Goal: Task Accomplishment & Management: Use online tool/utility

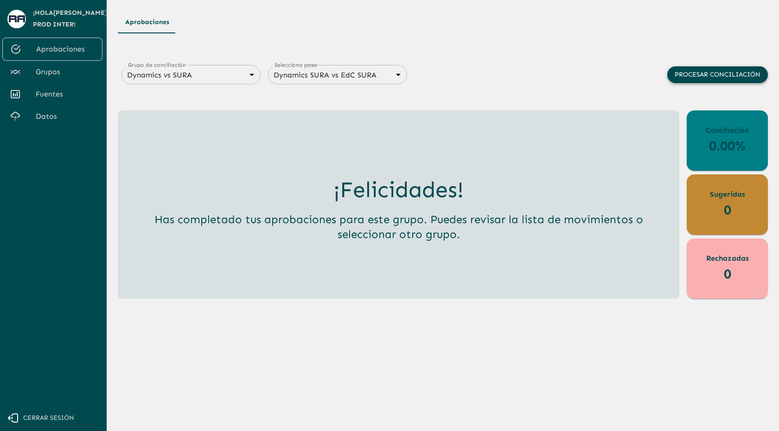
click at [698, 75] on button "Procesar conciliación" at bounding box center [717, 74] width 101 height 17
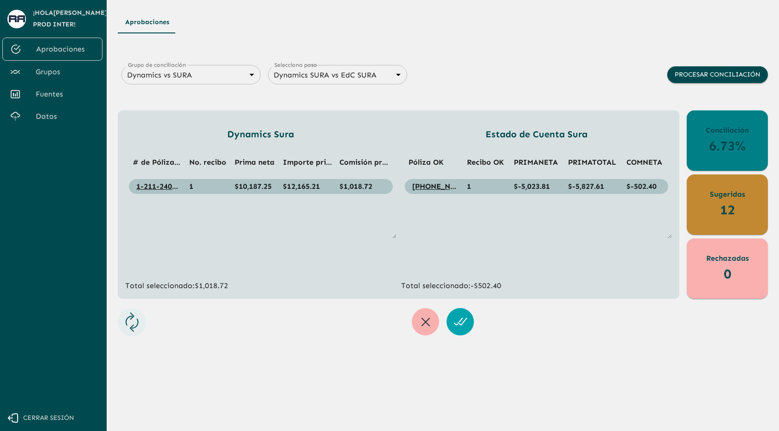
click at [427, 32] on div "Aprobaciones" at bounding box center [443, 22] width 650 height 22
click at [378, 32] on div "Aprobaciones" at bounding box center [443, 22] width 650 height 22
click at [450, 46] on div "Aprobaciones Grupo de conciliación Dynamics vs SURA 68d558db3b2e539d2514dabf Gr…" at bounding box center [443, 173] width 650 height 324
click at [355, 33] on div "Aprobaciones" at bounding box center [443, 22] width 650 height 22
click at [310, 30] on div "Aprobaciones" at bounding box center [443, 22] width 650 height 22
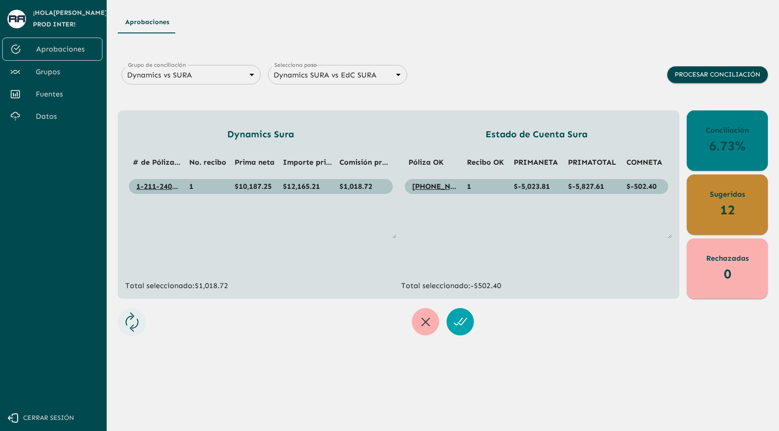
click at [274, 9] on main "Aprobaciones Grupo de conciliación Dynamics vs SURA 68d558db3b2e539d2514dabf Gr…" at bounding box center [443, 215] width 672 height 431
click at [250, 10] on main "Aprobaciones Grupo de conciliación Dynamics vs SURA 68d558db3b2e539d2514dabf Gr…" at bounding box center [443, 215] width 672 height 431
click at [288, 15] on div "Aprobaciones" at bounding box center [443, 22] width 650 height 22
click at [320, 14] on div "Aprobaciones" at bounding box center [443, 22] width 650 height 22
click at [362, 61] on div "Grupo de conciliación Dynamics vs SURA 68d558db3b2e539d2514dabf Grupo de concil…" at bounding box center [264, 74] width 293 height 27
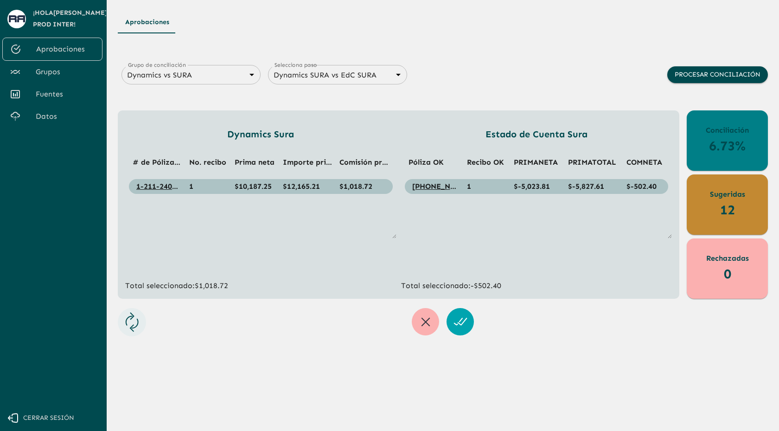
click at [34, 408] on button "Cerrar sesión" at bounding box center [51, 418] width 102 height 26
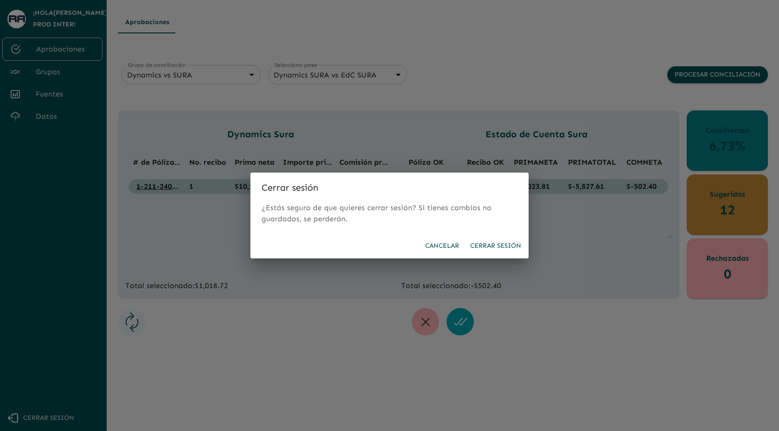
click at [494, 246] on button "Cerrar sesión" at bounding box center [495, 245] width 58 height 17
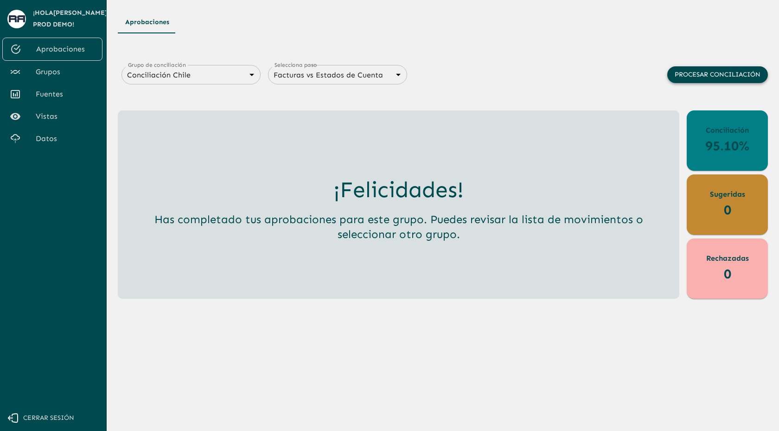
click at [704, 73] on button "Procesar conciliación" at bounding box center [717, 74] width 101 height 17
click at [493, 60] on div "Aprobaciones Grupo de conciliación Conciliación Chile 67abbaddd24c085b1dbbf710 …" at bounding box center [443, 154] width 650 height 287
click at [513, 46] on div "Aprobaciones Grupo de conciliación Conciliación Chile 67abbaddd24c085b1dbbf710 …" at bounding box center [443, 154] width 650 height 287
